Goal: Task Accomplishment & Management: Manage account settings

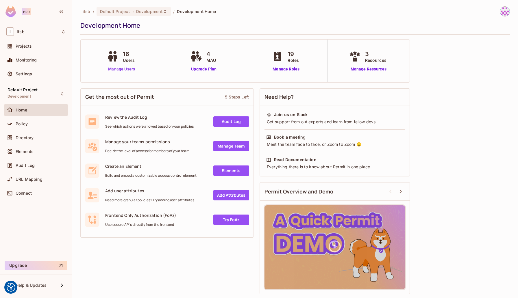
click at [119, 71] on link "Manage Users" at bounding box center [122, 69] width 32 height 6
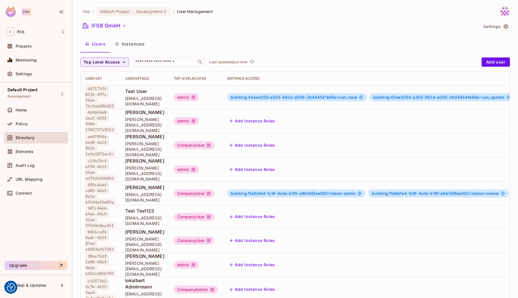
click at [129, 93] on span "Test User" at bounding box center [144, 91] width 39 height 6
click at [143, 93] on span "Test User" at bounding box center [144, 91] width 39 height 6
click at [135, 116] on span "Sevket Ersan" at bounding box center [144, 112] width 39 height 6
click at [139, 97] on div "Test User test@test.com" at bounding box center [144, 97] width 39 height 19
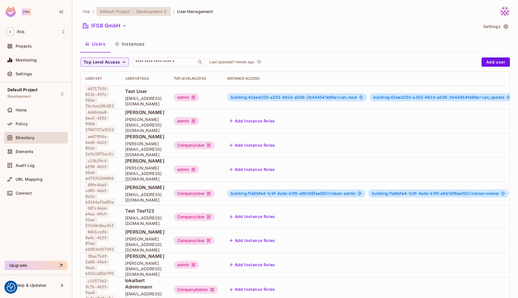
click at [158, 13] on span "Development" at bounding box center [149, 11] width 27 height 5
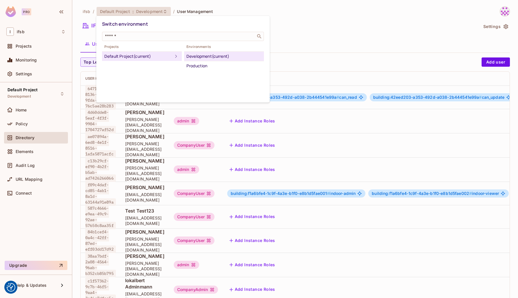
click at [158, 12] on div at bounding box center [259, 149] width 518 height 298
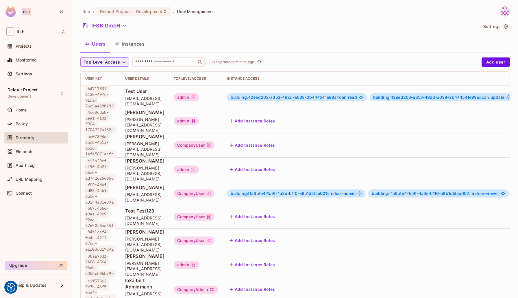
click at [158, 12] on span "Development" at bounding box center [149, 11] width 27 height 5
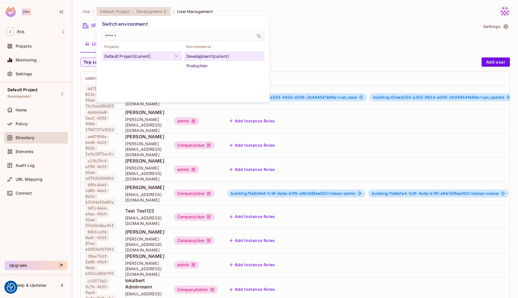
click at [321, 36] on div at bounding box center [259, 149] width 518 height 298
